Goal: Task Accomplishment & Management: Manage account settings

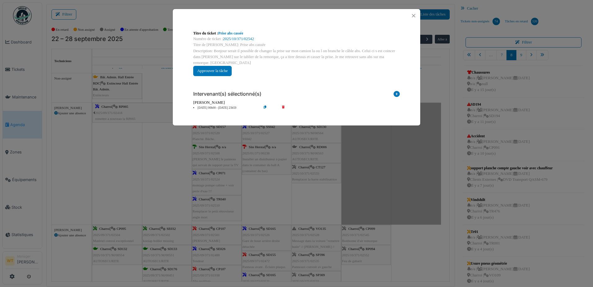
scroll to position [100, 0]
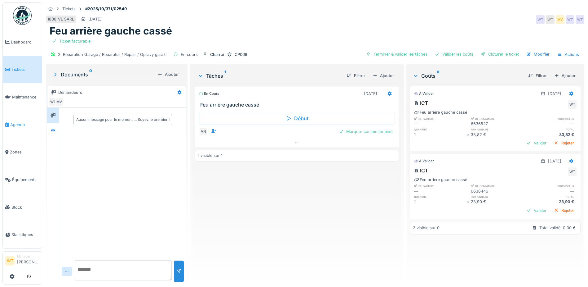
click at [28, 122] on span "Agenda" at bounding box center [24, 125] width 29 height 6
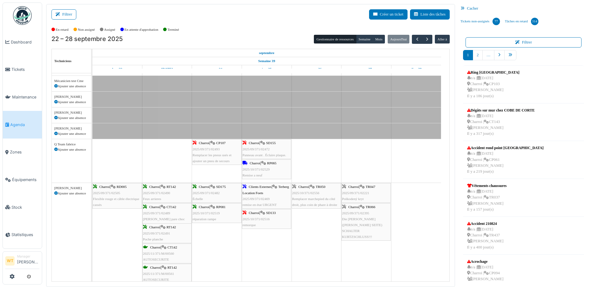
click at [311, 201] on div "Charroi | TR050 2025/10/371/02556 Remplacer marchepied du côté droit, plus coin…" at bounding box center [316, 196] width 48 height 24
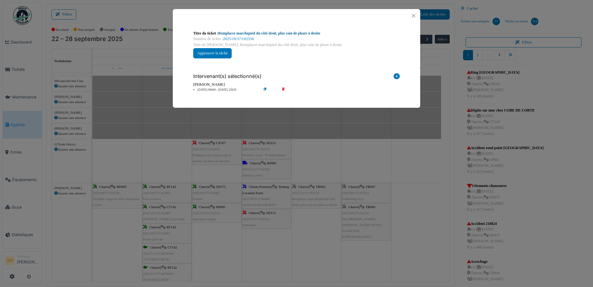
click at [287, 32] on link "Remplacer marchepied du côté droit, plus coin de phare à droite" at bounding box center [269, 33] width 102 height 4
click at [412, 15] on button "Close" at bounding box center [413, 15] width 8 height 8
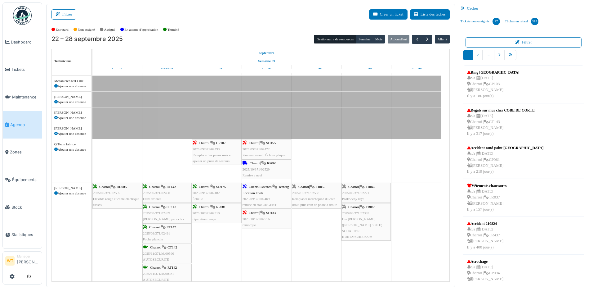
scroll to position [155, 0]
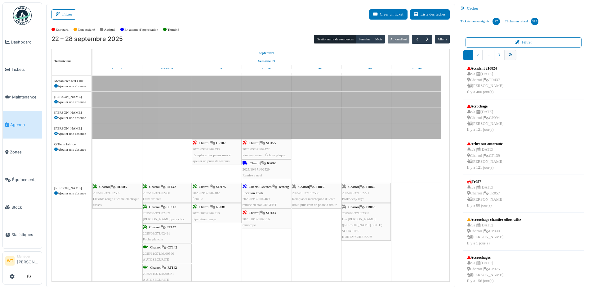
click at [513, 51] on link "pager" at bounding box center [510, 55] width 12 height 10
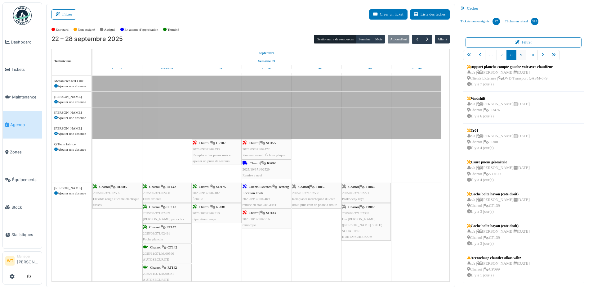
click at [519, 54] on link "9" at bounding box center [521, 55] width 10 height 10
drag, startPoint x: 488, startPoint y: 105, endPoint x: 385, endPoint y: 241, distance: 171.0
click at [385, 241] on div "Filtrer Créer un ticket Liste des tâches Afficher les tâches non assignées *** …" at bounding box center [317, 145] width 549 height 283
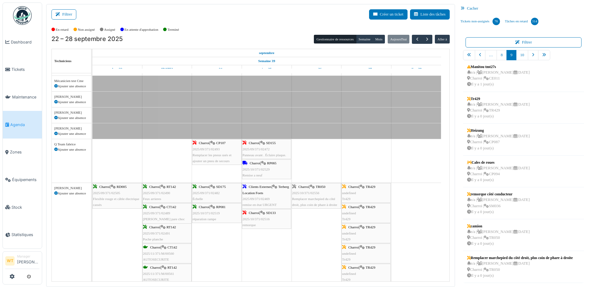
scroll to position [69, 0]
click at [501, 107] on div "n/a | Marc Vasen 03/10/2025 Charroi | TR429 Il y a 0 jour(s)" at bounding box center [498, 110] width 63 height 18
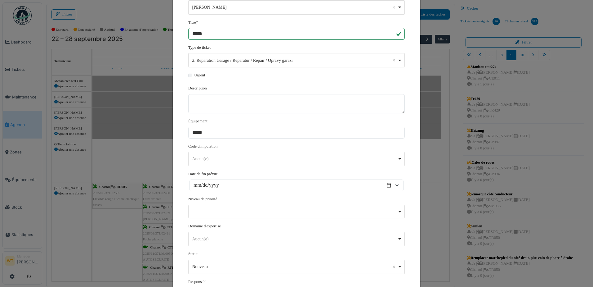
scroll to position [114, 0]
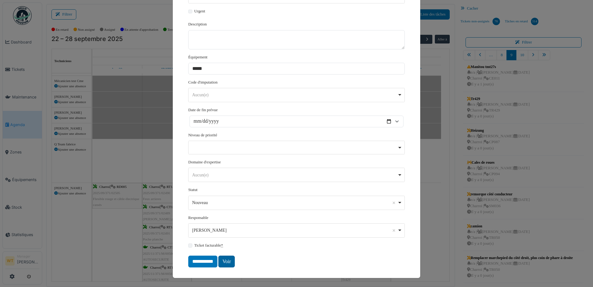
click at [229, 263] on link "Voir" at bounding box center [226, 261] width 16 height 12
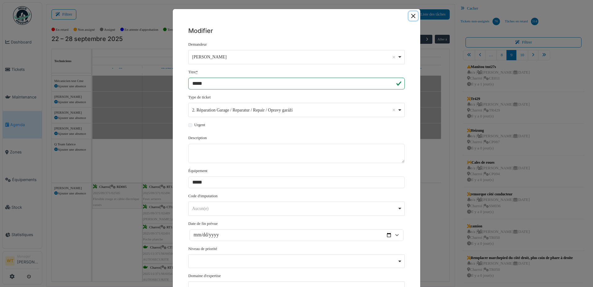
click at [409, 15] on button "Close" at bounding box center [413, 15] width 9 height 9
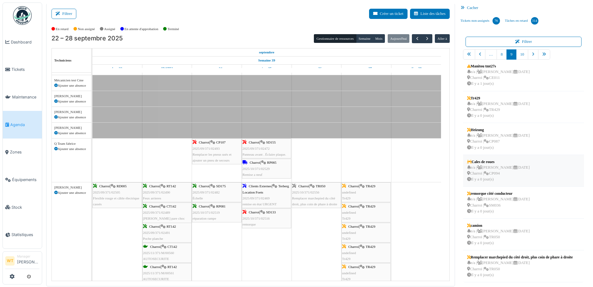
scroll to position [1, 0]
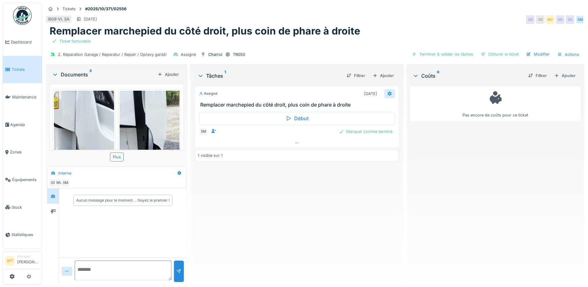
click at [389, 93] on icon at bounding box center [389, 93] width 5 height 4
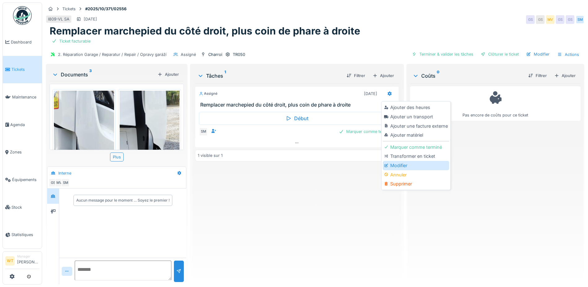
click at [403, 164] on div "Modifier" at bounding box center [416, 165] width 66 height 9
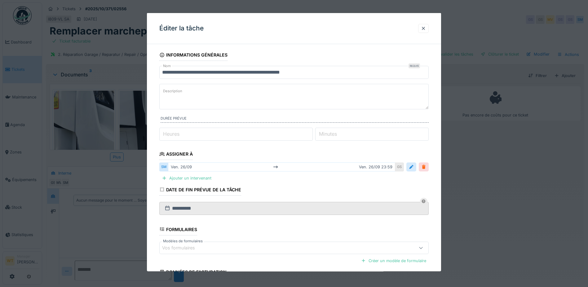
click at [425, 169] on div at bounding box center [423, 167] width 5 height 6
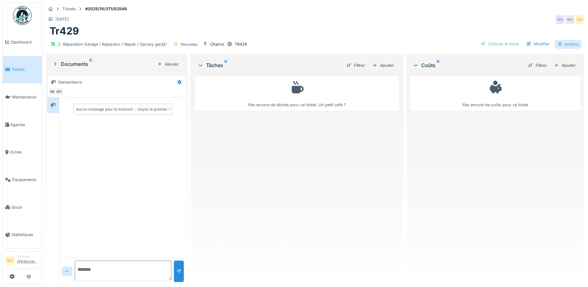
click at [567, 44] on div "Actions" at bounding box center [568, 44] width 27 height 9
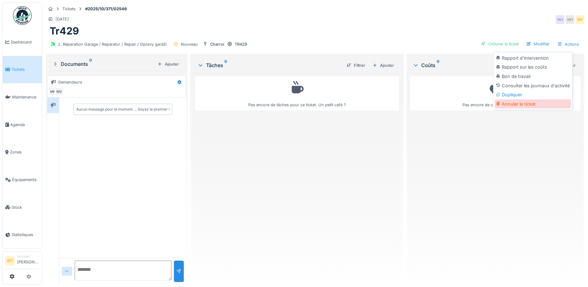
click at [526, 106] on div "Annuler le ticket" at bounding box center [533, 103] width 76 height 9
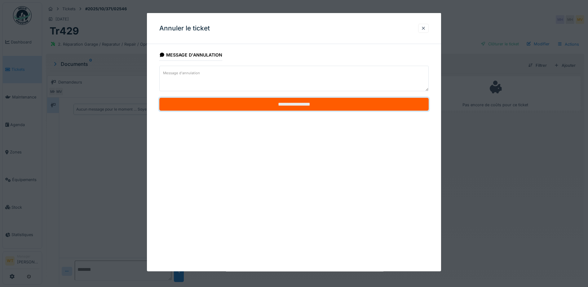
click at [266, 105] on input "**********" at bounding box center [293, 104] width 269 height 13
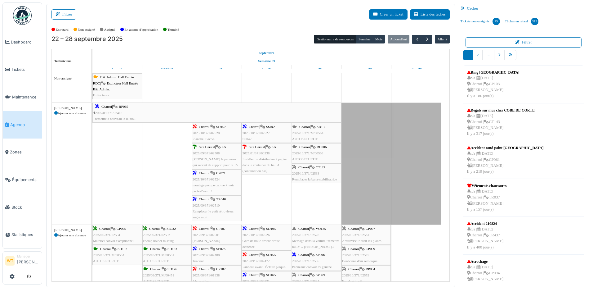
click at [318, 172] on span "2025/10/371/02533" at bounding box center [305, 173] width 27 height 4
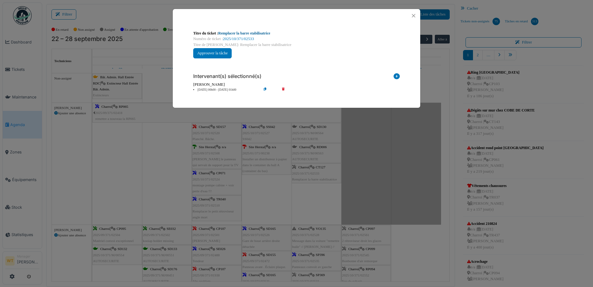
click at [257, 31] on link "Remplacer la barre stabilisatrice" at bounding box center [244, 33] width 52 height 4
click at [414, 17] on button "Close" at bounding box center [413, 15] width 8 height 8
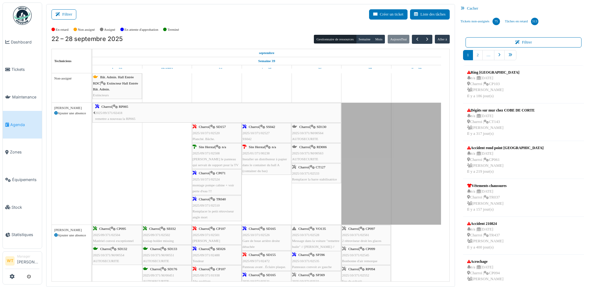
click at [322, 131] on span "2025/10/371/M/00564" at bounding box center [307, 133] width 31 height 4
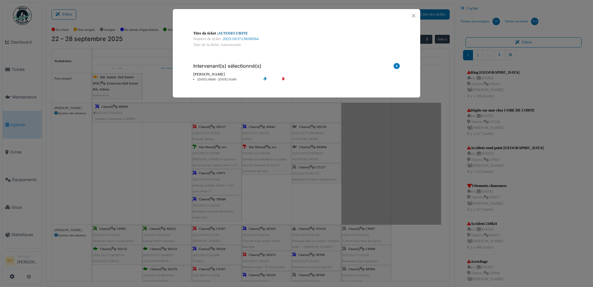
click at [231, 31] on link "AUTOSECURITE" at bounding box center [233, 33] width 30 height 4
click at [413, 11] on div at bounding box center [296, 15] width 247 height 13
click at [413, 14] on button "Close" at bounding box center [413, 15] width 8 height 8
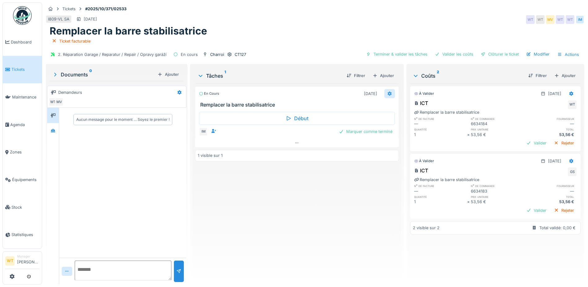
click at [387, 94] on icon at bounding box center [389, 93] width 5 height 4
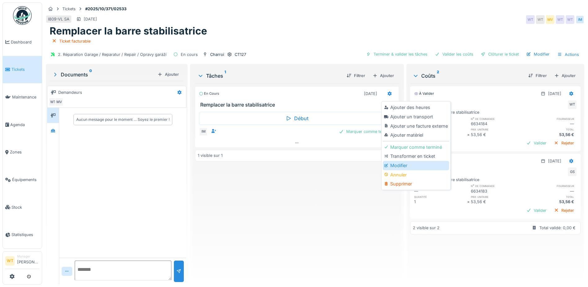
click at [395, 163] on div "Modifier" at bounding box center [416, 165] width 66 height 9
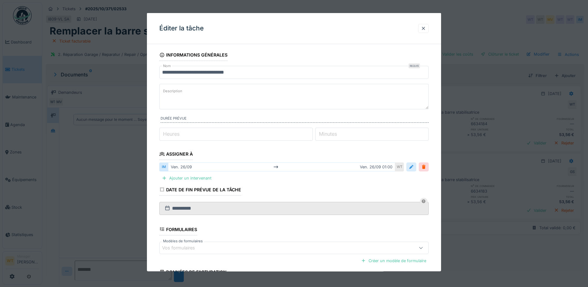
click at [412, 167] on div at bounding box center [411, 167] width 5 height 6
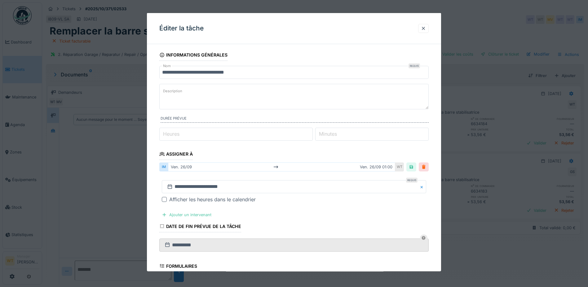
click at [426, 166] on div at bounding box center [423, 167] width 5 height 6
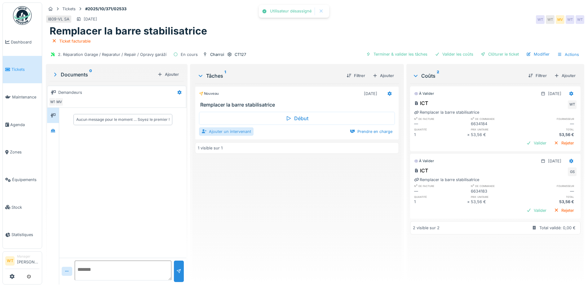
click at [228, 131] on div "Ajouter un intervenant" at bounding box center [226, 131] width 55 height 8
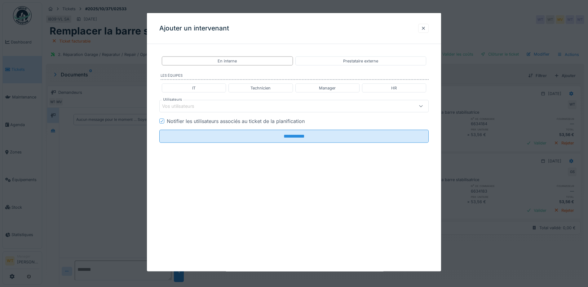
click at [242, 107] on div "Vos utilisateurs" at bounding box center [278, 106] width 232 height 7
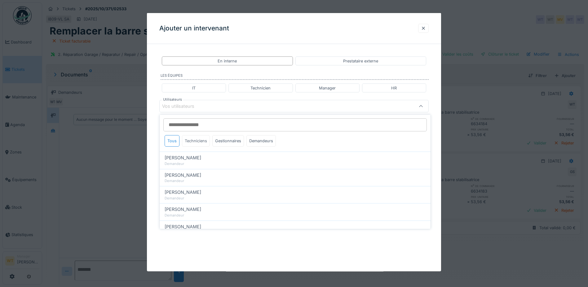
click at [203, 141] on div "Techniciens" at bounding box center [196, 140] width 28 height 11
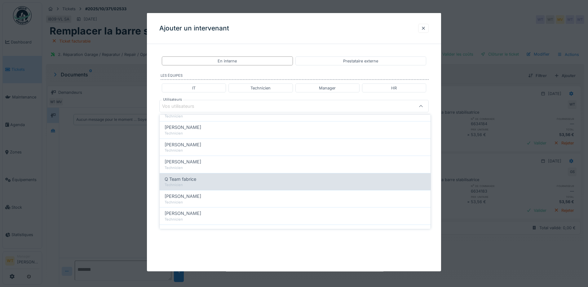
scroll to position [93, 0]
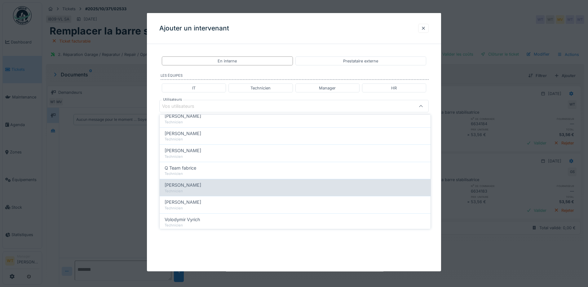
click at [210, 191] on div "Technicien" at bounding box center [295, 190] width 261 height 5
type input "****"
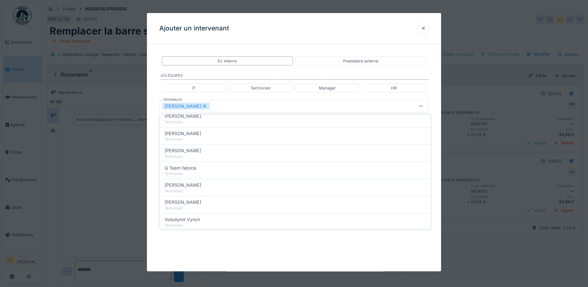
scroll to position [0, 0]
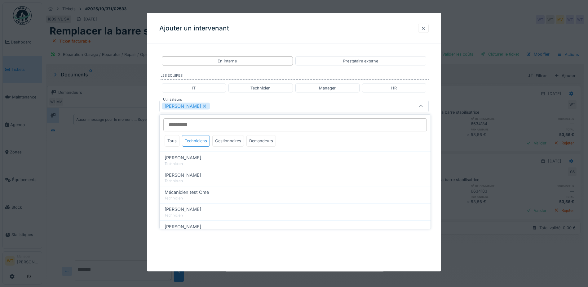
click at [240, 104] on div "[PERSON_NAME]" at bounding box center [278, 106] width 232 height 7
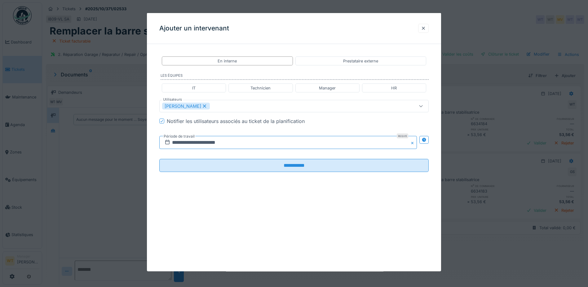
click at [227, 143] on input "**********" at bounding box center [288, 142] width 258 height 13
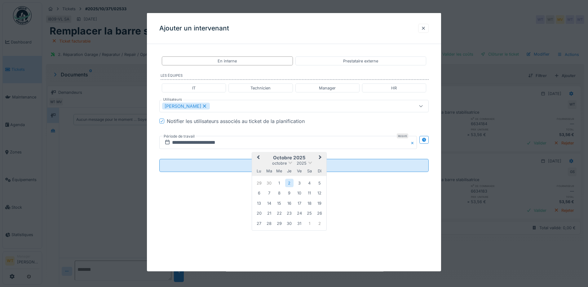
click at [259, 159] on button "Previous Month" at bounding box center [258, 158] width 10 height 10
click at [260, 224] on div "29" at bounding box center [259, 223] width 8 height 8
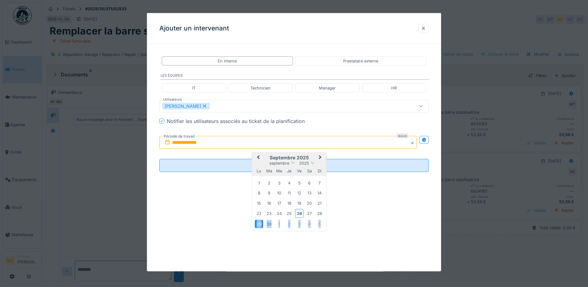
click at [260, 224] on div "29" at bounding box center [259, 223] width 8 height 8
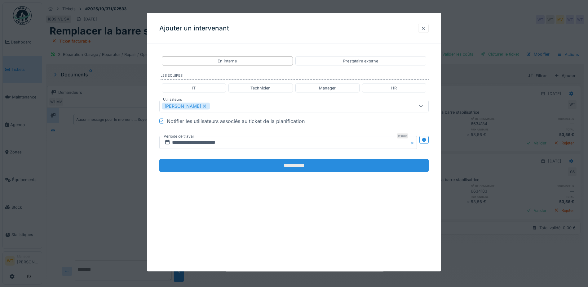
click at [241, 169] on input "**********" at bounding box center [293, 165] width 269 height 13
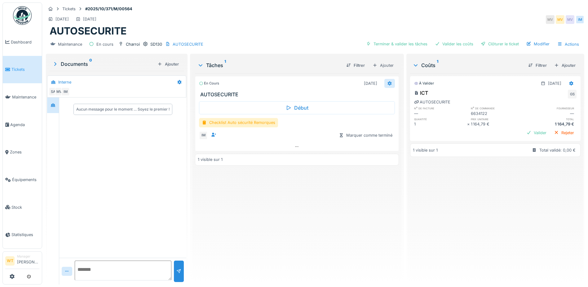
click at [388, 83] on icon at bounding box center [390, 83] width 4 height 4
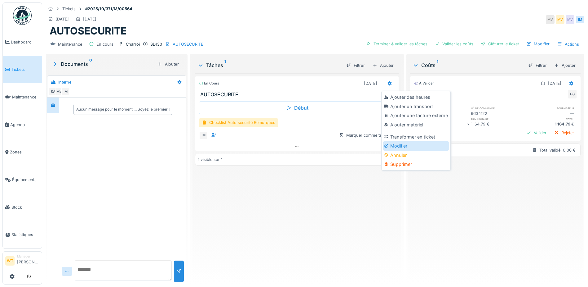
click at [390, 145] on div at bounding box center [387, 145] width 6 height 5
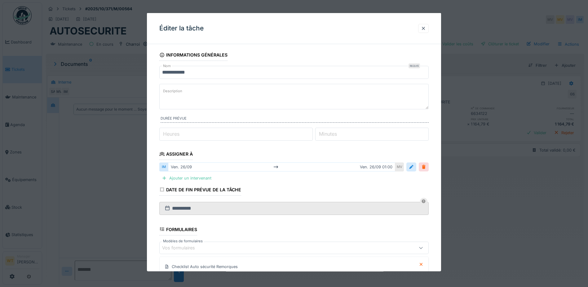
click at [428, 170] on div at bounding box center [424, 166] width 10 height 9
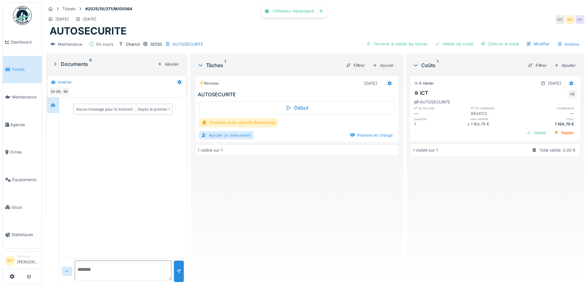
click at [227, 135] on div "Ajouter un intervenant" at bounding box center [226, 135] width 55 height 8
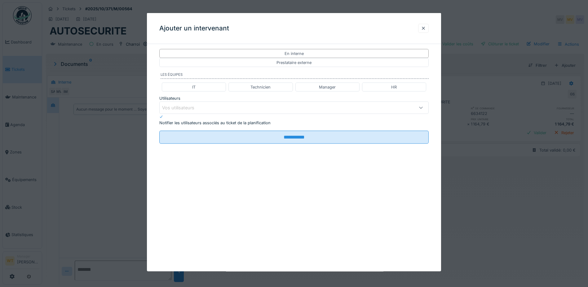
click at [260, 109] on div "Vos utilisateurs" at bounding box center [278, 107] width 232 height 7
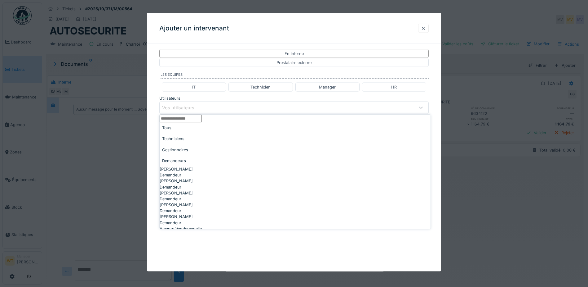
click at [208, 141] on div "Techniciens" at bounding box center [295, 138] width 271 height 11
click at [211, 193] on div "Technicien" at bounding box center [295, 196] width 271 height 6
type input "****"
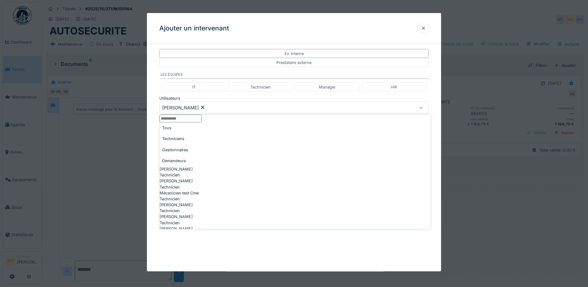
click at [267, 108] on div "[PERSON_NAME]" at bounding box center [278, 107] width 232 height 7
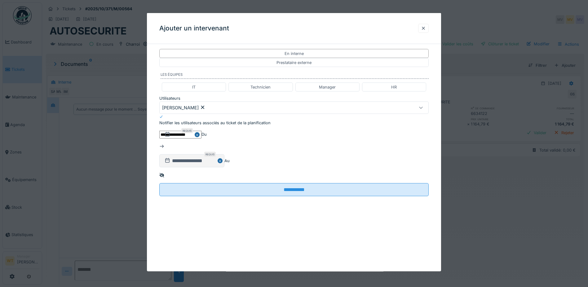
click at [202, 138] on input "**********" at bounding box center [180, 135] width 42 height 8
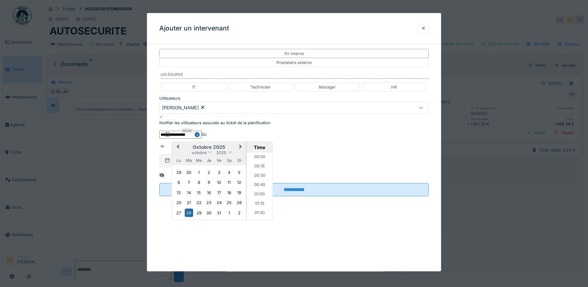
scroll to position [269, 0]
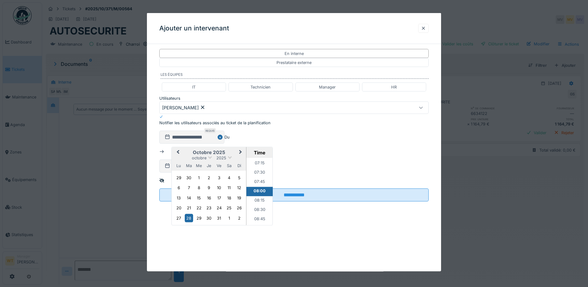
click at [179, 158] on button "Previous Month" at bounding box center [177, 153] width 10 height 10
click at [177, 222] on div "29" at bounding box center [179, 217] width 8 height 8
click at [259, 183] on li "06:00" at bounding box center [260, 178] width 26 height 9
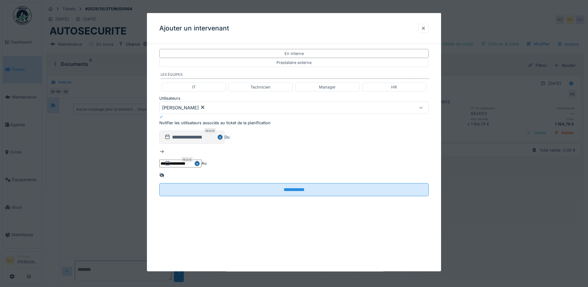
drag, startPoint x: 352, startPoint y: 142, endPoint x: 345, endPoint y: 140, distance: 6.9
click at [202, 159] on input "**********" at bounding box center [180, 163] width 42 height 8
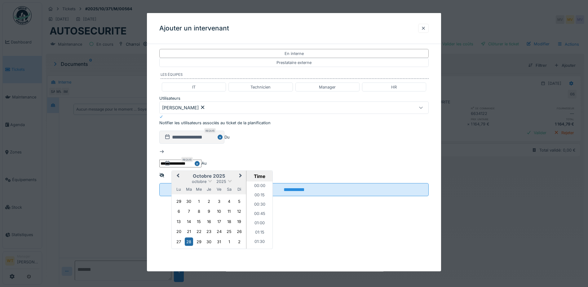
scroll to position [269, 0]
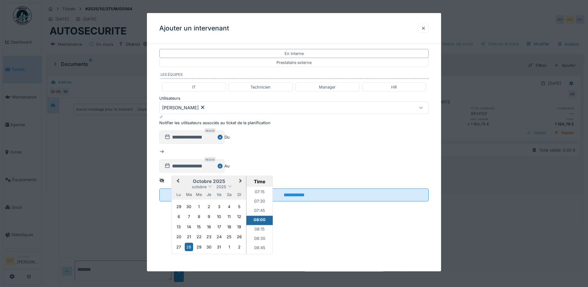
click at [182, 176] on button "Previous Month" at bounding box center [177, 181] width 10 height 10
click at [246, 178] on h2 "octobre 2025" at bounding box center [209, 181] width 74 height 6
click at [183, 242] on div "29" at bounding box center [179, 246] width 8 height 8
click at [273, 197] on li "20:00" at bounding box center [260, 201] width 26 height 9
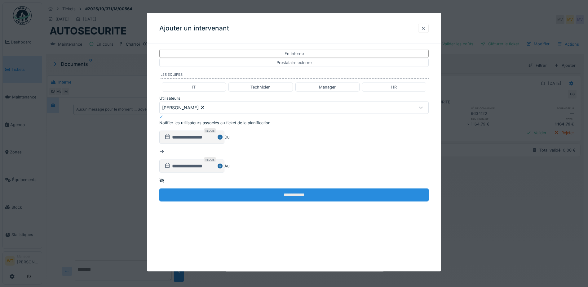
click at [331, 188] on input "**********" at bounding box center [293, 194] width 269 height 13
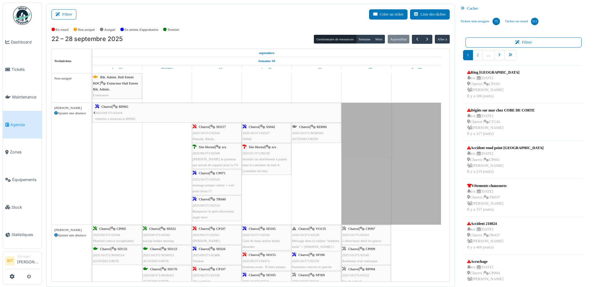
click at [315, 133] on span "2025/10/371/M/00563" at bounding box center [307, 133] width 31 height 4
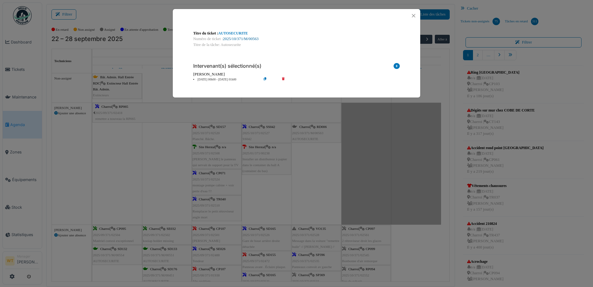
click at [240, 38] on link "2025/10/371/M/00563" at bounding box center [241, 39] width 36 height 4
click at [414, 15] on button "Close" at bounding box center [413, 15] width 8 height 8
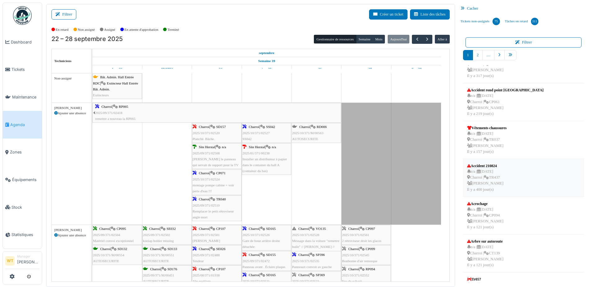
scroll to position [124, 0]
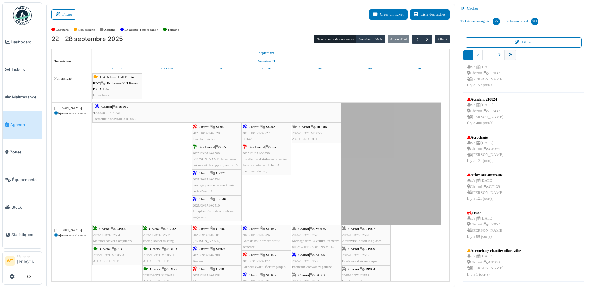
click at [506, 57] on link "pager" at bounding box center [510, 55] width 12 height 10
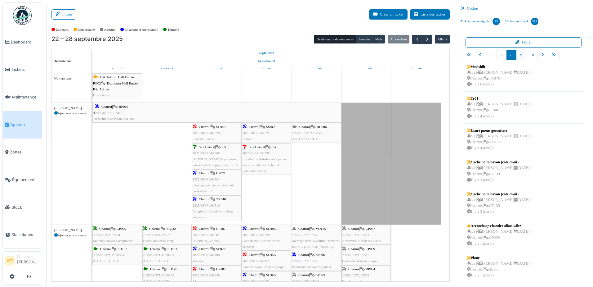
click at [518, 56] on link "9" at bounding box center [521, 55] width 10 height 10
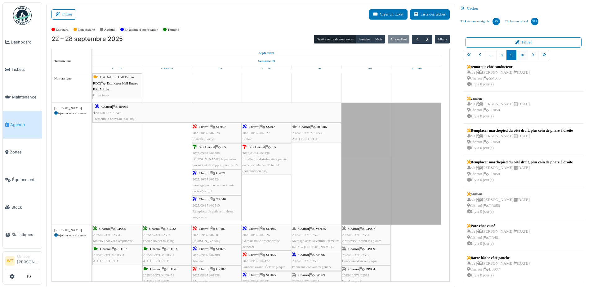
click at [519, 55] on link "10" at bounding box center [522, 55] width 12 height 10
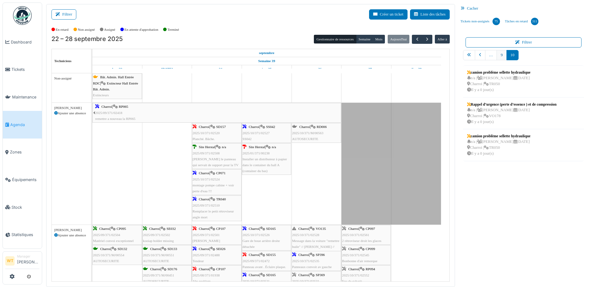
click at [500, 53] on link "9" at bounding box center [501, 55] width 10 height 10
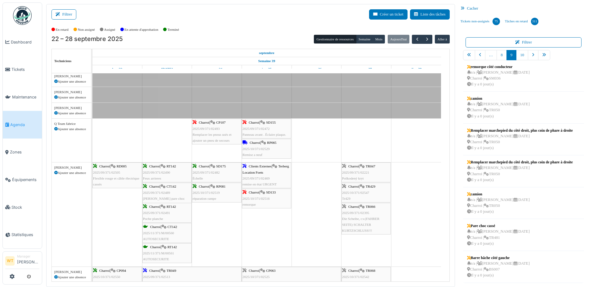
scroll to position [310, 0]
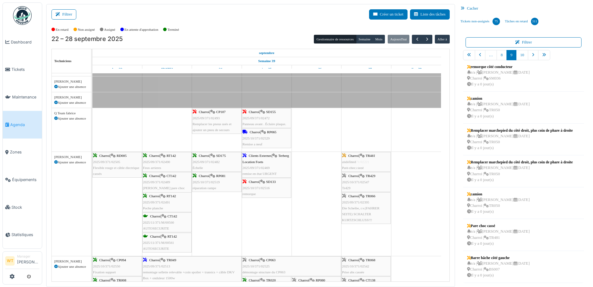
drag, startPoint x: 481, startPoint y: 234, endPoint x: 382, endPoint y: 215, distance: 100.8
click at [382, 215] on div "Filtrer Créer un ticket Liste des tâches Afficher les tâches non assignées *** …" at bounding box center [317, 145] width 549 height 283
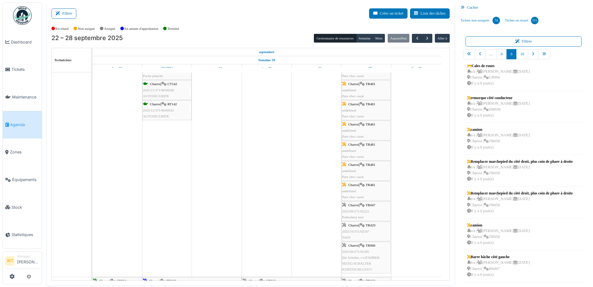
scroll to position [0, 0]
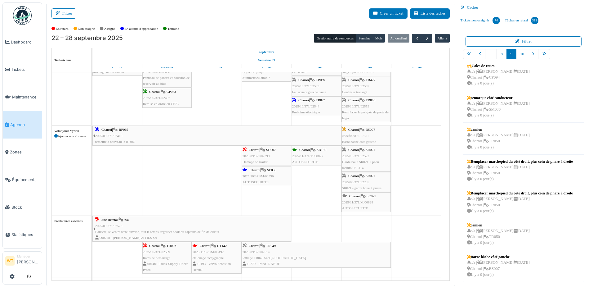
drag, startPoint x: 481, startPoint y: 269, endPoint x: 374, endPoint y: 189, distance: 134.0
click at [374, 189] on div "Filtrer Créer un ticket Liste des tâches Afficher les tâches non assignées *** …" at bounding box center [317, 144] width 549 height 283
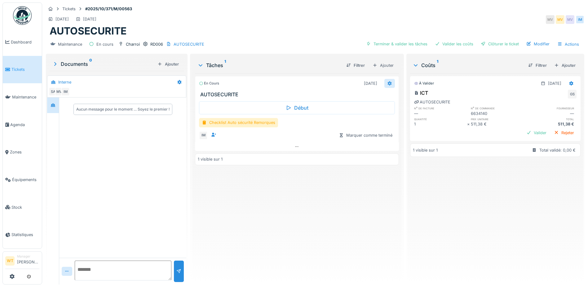
click at [385, 84] on div at bounding box center [390, 83] width 11 height 9
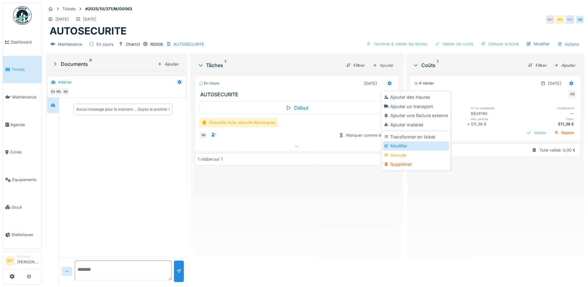
click at [389, 148] on div at bounding box center [387, 145] width 6 height 5
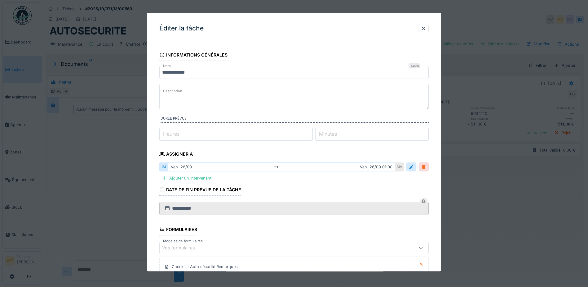
click at [423, 168] on div at bounding box center [424, 166] width 10 height 9
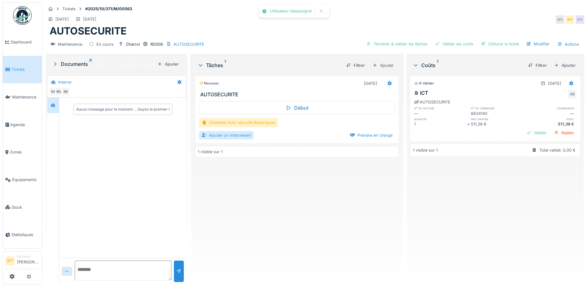
click at [226, 134] on div "Ajouter un intervenant" at bounding box center [226, 135] width 55 height 8
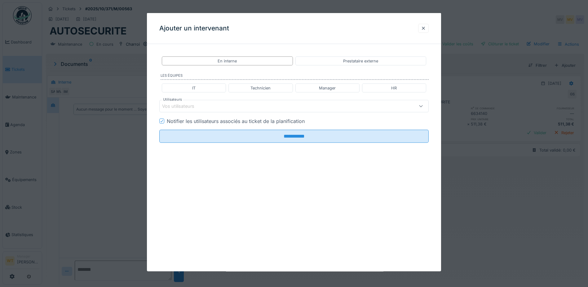
click at [225, 107] on div "Vos utilisateurs" at bounding box center [278, 106] width 232 height 7
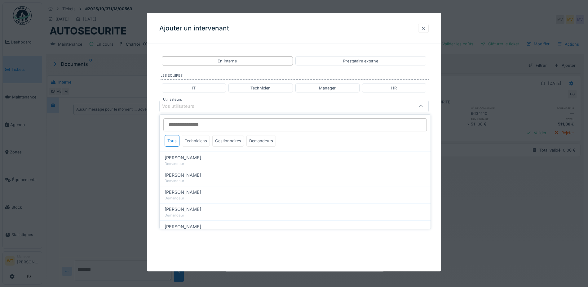
click at [199, 142] on div "Techniciens" at bounding box center [196, 140] width 28 height 11
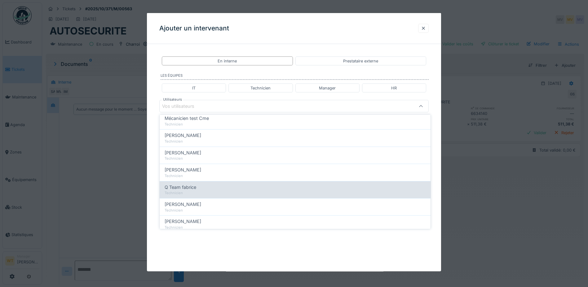
scroll to position [106, 0]
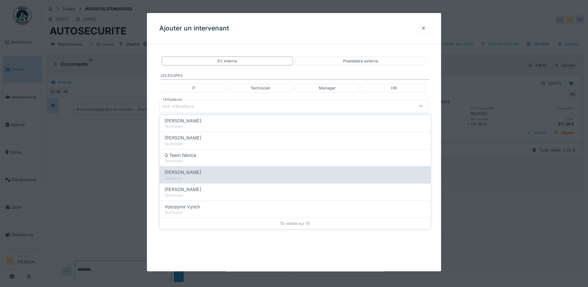
click at [211, 176] on div "Technicien" at bounding box center [295, 178] width 261 height 5
type input "****"
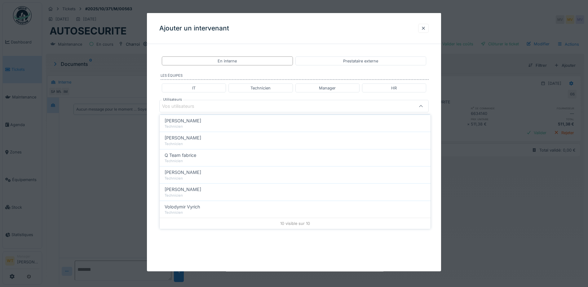
scroll to position [0, 0]
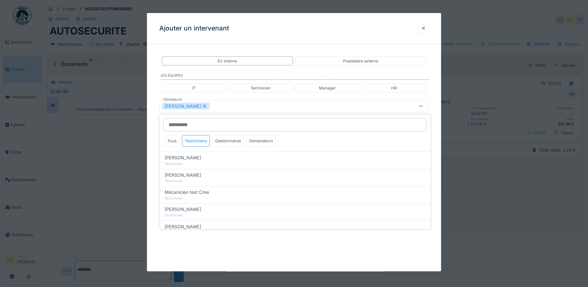
click at [241, 105] on div "[PERSON_NAME]" at bounding box center [278, 106] width 232 height 7
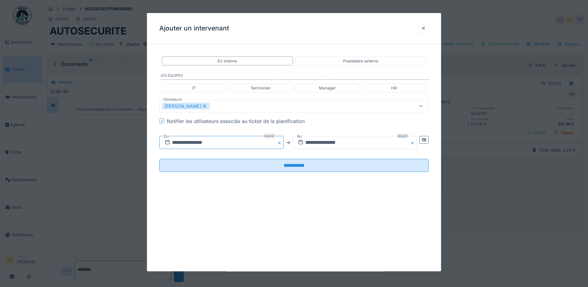
click at [219, 144] on input "**********" at bounding box center [221, 142] width 124 height 13
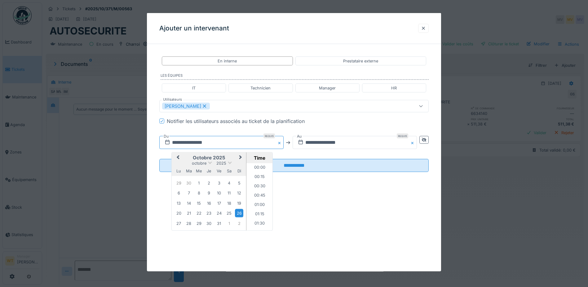
scroll to position [790, 0]
click at [181, 157] on button "Previous Month" at bounding box center [177, 158] width 10 height 10
click at [180, 221] on div "29" at bounding box center [179, 223] width 8 height 8
click at [179, 226] on div "29" at bounding box center [179, 223] width 8 height 8
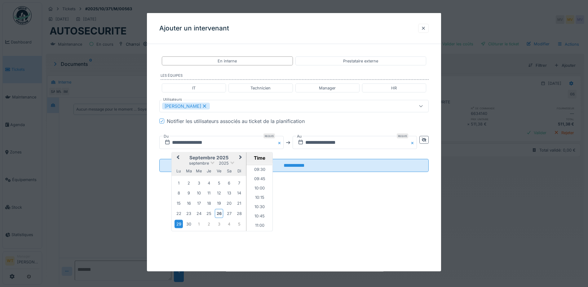
scroll to position [325, 0]
click at [255, 176] on li "09:00" at bounding box center [260, 177] width 26 height 9
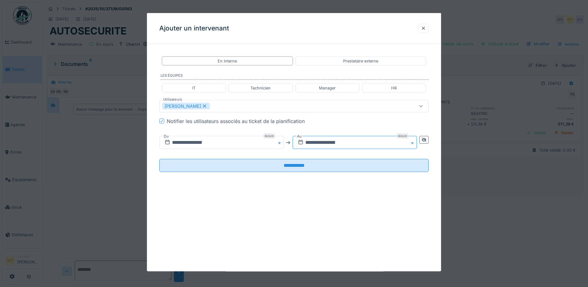
click at [324, 143] on input "**********" at bounding box center [355, 142] width 124 height 13
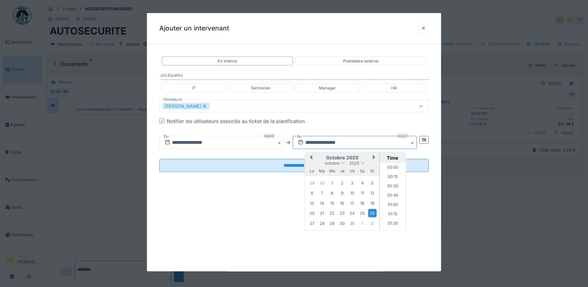
scroll to position [790, 0]
click at [312, 159] on button "Previous Month" at bounding box center [311, 158] width 10 height 10
click at [314, 223] on div "29" at bounding box center [312, 223] width 8 height 8
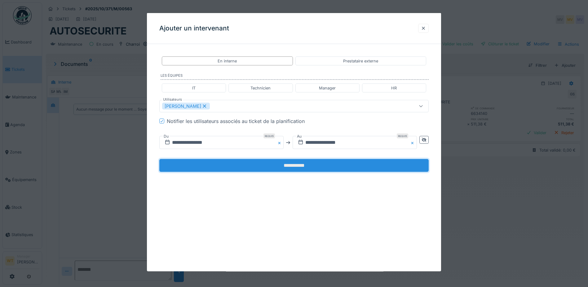
click at [273, 164] on input "**********" at bounding box center [293, 165] width 269 height 13
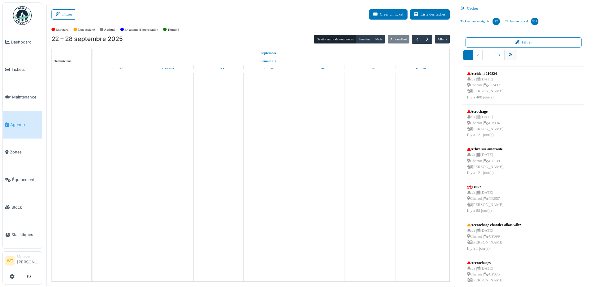
click at [506, 51] on link "pager" at bounding box center [510, 55] width 12 height 10
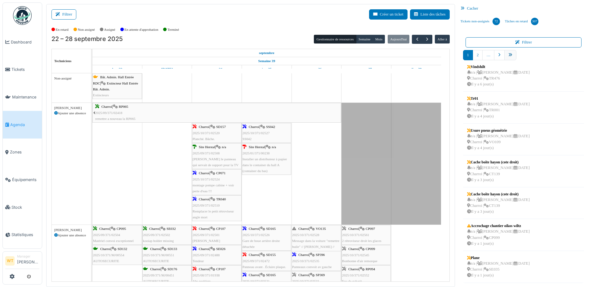
scroll to position [101, 0]
click at [519, 56] on link "9" at bounding box center [521, 55] width 10 height 10
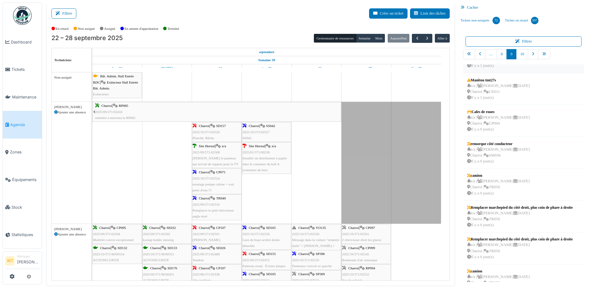
scroll to position [0, 0]
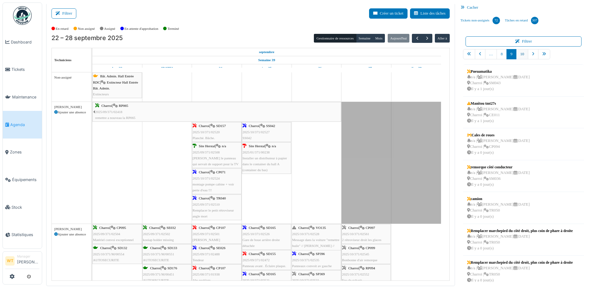
click at [520, 55] on link "10" at bounding box center [522, 54] width 12 height 10
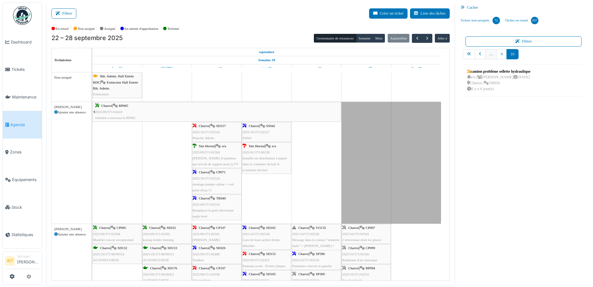
click at [492, 52] on link "…" at bounding box center [491, 54] width 12 height 10
click at [393, 14] on button "Créer un ticket" at bounding box center [388, 13] width 38 height 10
